Goal: Transaction & Acquisition: Obtain resource

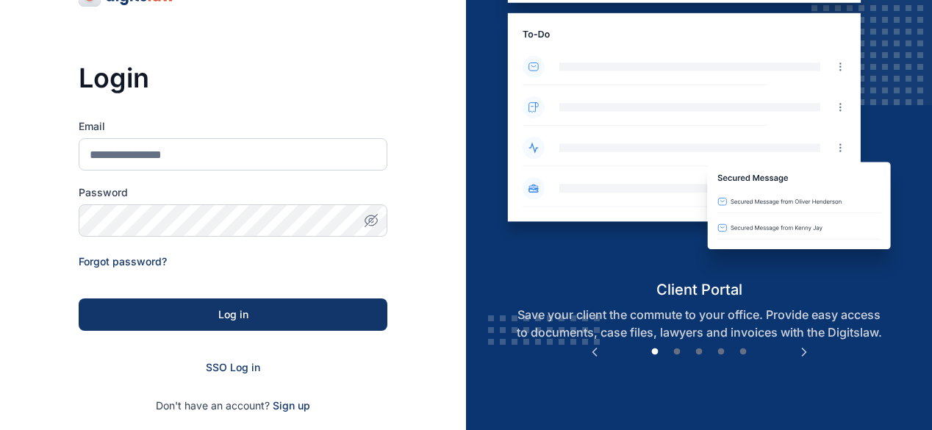
scroll to position [147, 0]
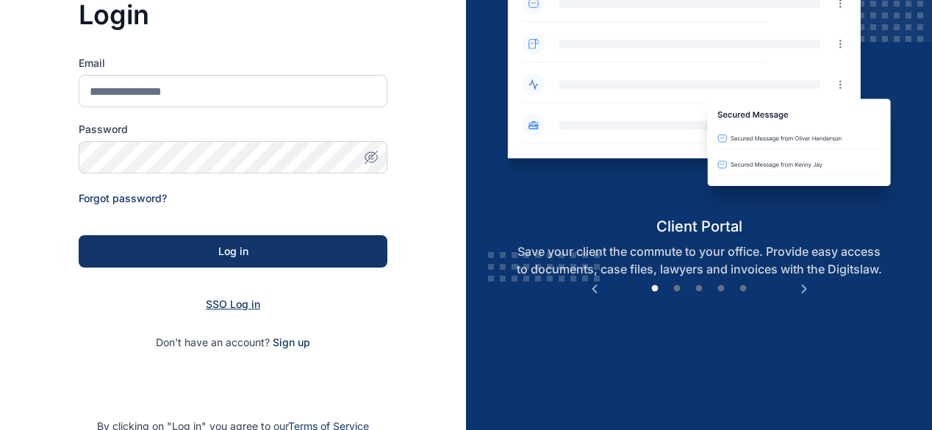
click at [238, 309] on span "SSO Log in" at bounding box center [233, 304] width 54 height 12
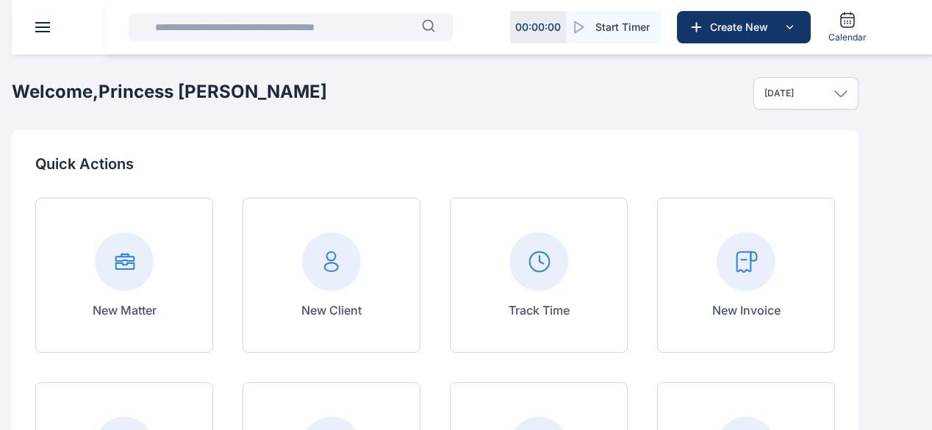
click at [243, 30] on input "text" at bounding box center [284, 26] width 276 height 29
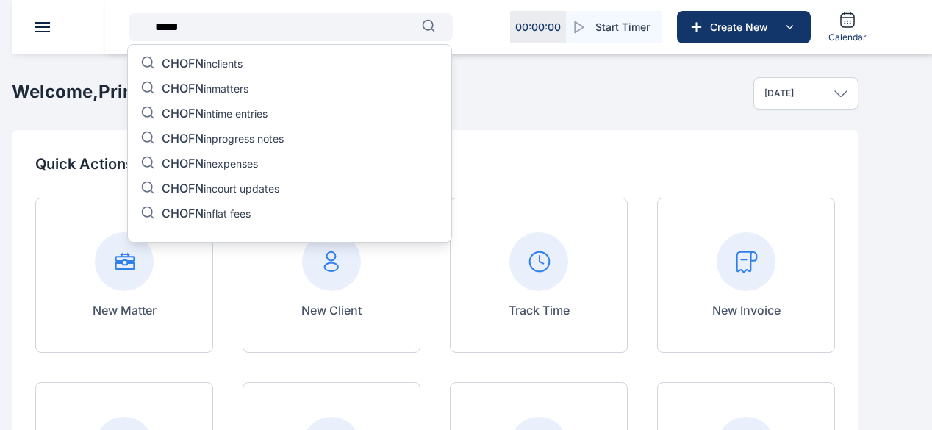
type input "*****"
click at [250, 67] on div "CHOFN in clients CHOFN in matters CHOFN in time entries CHOFN in progress notes…" at bounding box center [289, 143] width 325 height 198
click at [194, 66] on span "CHOFN" at bounding box center [183, 63] width 42 height 15
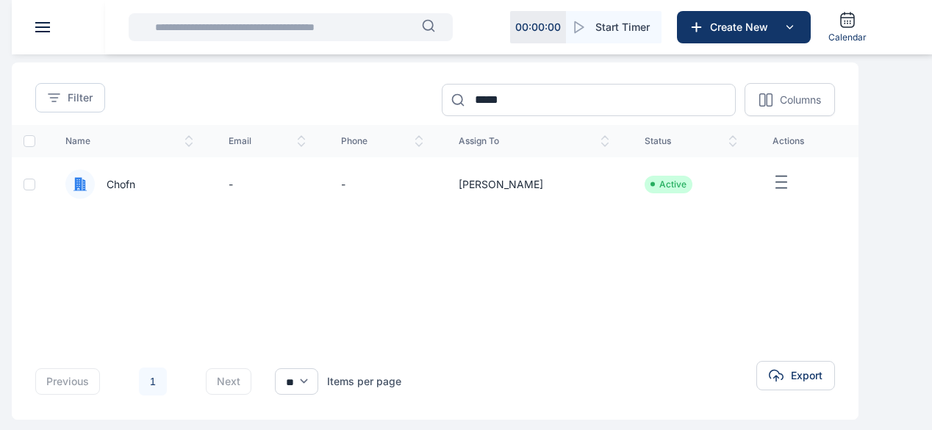
scroll to position [74, 0]
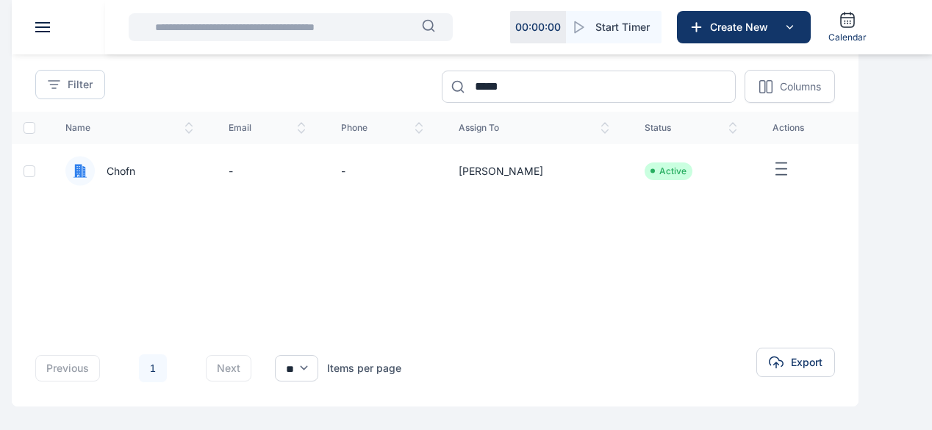
click at [135, 174] on span "Chofn" at bounding box center [115, 171] width 40 height 15
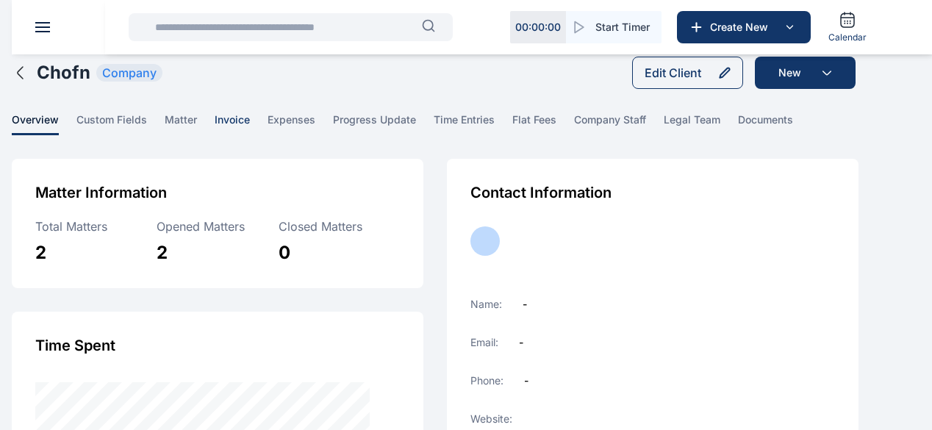
click at [250, 135] on span "invoice" at bounding box center [232, 123] width 35 height 23
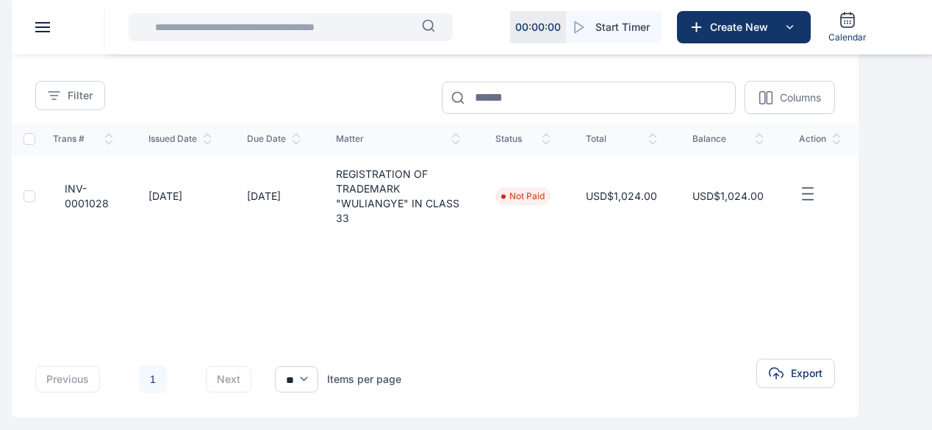
scroll to position [147, 0]
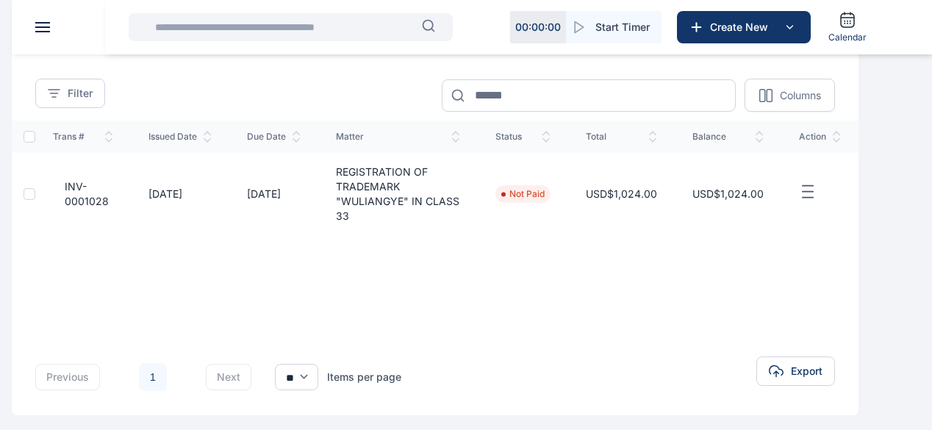
click at [113, 209] on span "INV-0001028" at bounding box center [83, 193] width 60 height 29
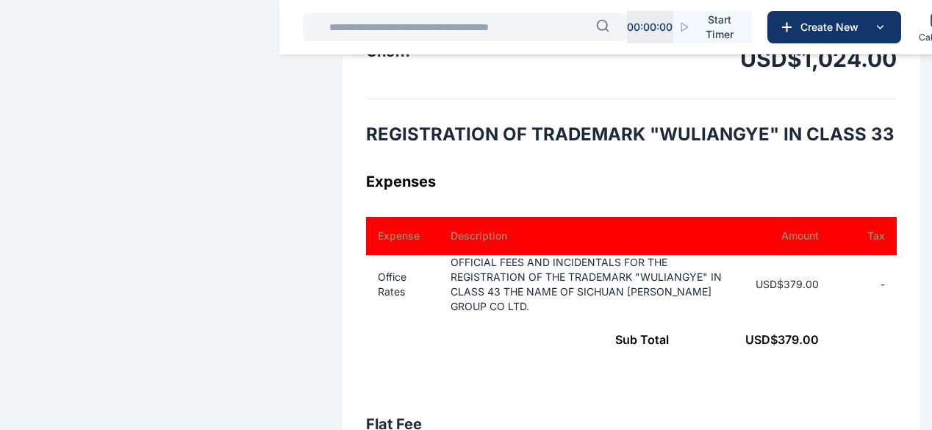
scroll to position [68, 0]
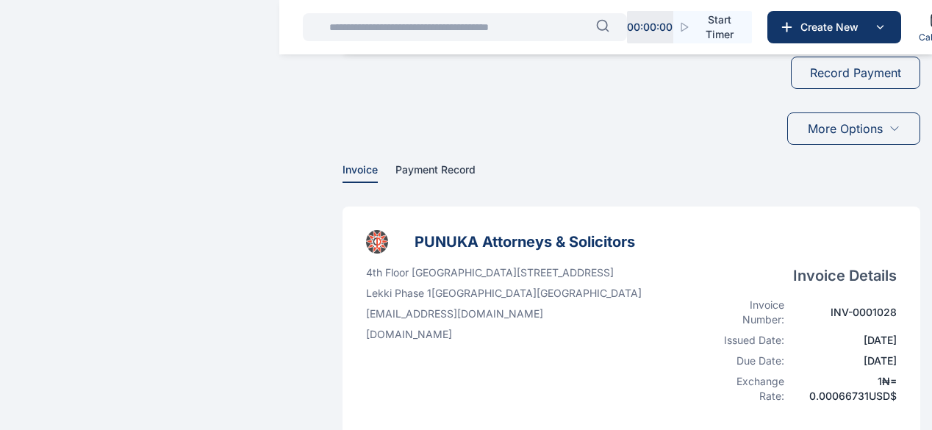
click at [852, 137] on span "More Options" at bounding box center [845, 129] width 75 height 18
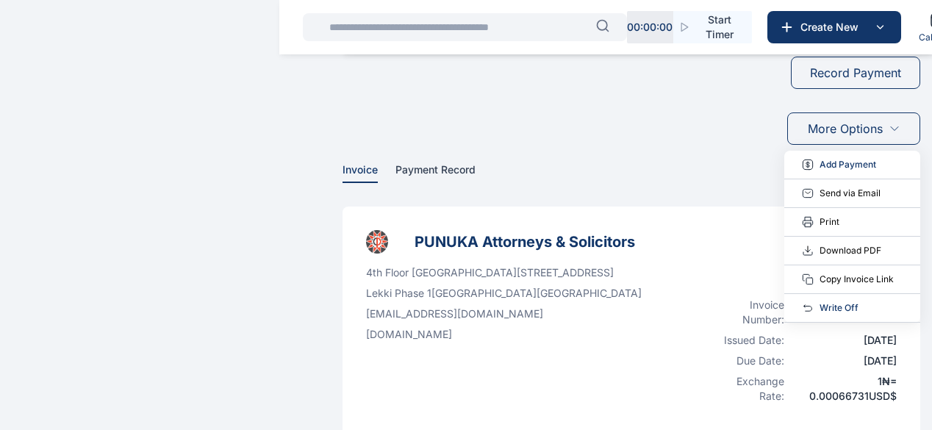
click at [839, 258] on span "Download PDF" at bounding box center [851, 250] width 62 height 15
